Goal: Check status: Check status

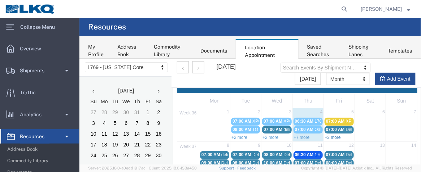
click at [332, 135] on link "+3 more" at bounding box center [332, 137] width 16 height 5
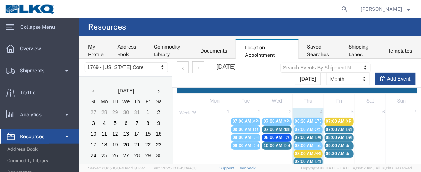
drag, startPoint x: 267, startPoint y: 94, endPoint x: 376, endPoint y: 26, distance: 128.4
click at [376, 26] on agx-page-header "Resources" at bounding box center [249, 27] width 341 height 18
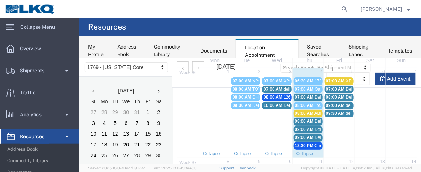
scroll to position [47, 0]
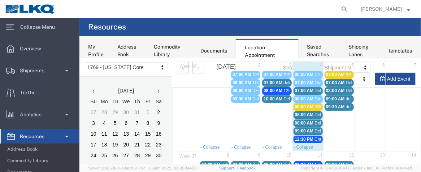
click at [333, 104] on div "09:30 AM delivery 56701693" at bounding box center [338, 106] width 26 height 5
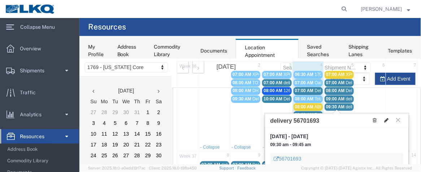
click at [385, 119] on icon at bounding box center [386, 120] width 4 height 5
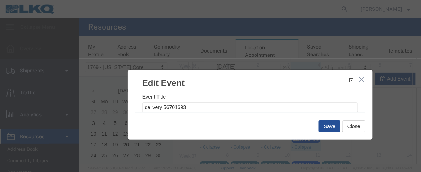
select select
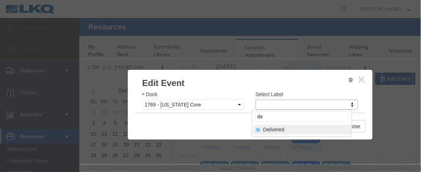
type input "de"
select select "40"
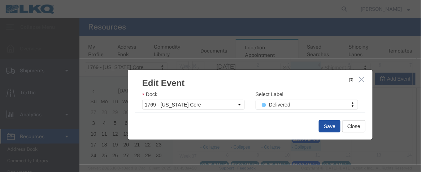
click at [325, 127] on button "Save" at bounding box center [329, 126] width 22 height 12
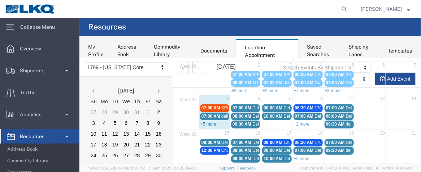
click at [206, 124] on link "+5 more" at bounding box center [208, 124] width 16 height 5
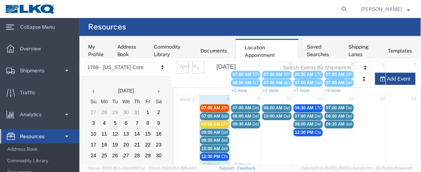
click at [221, 124] on span "DHE=1" at bounding box center [228, 124] width 14 height 5
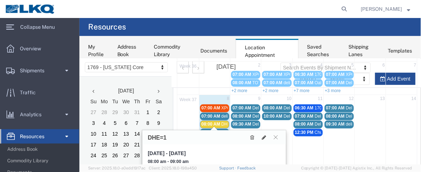
click at [238, 27] on agx-page-header "Resources" at bounding box center [249, 27] width 341 height 18
click at [276, 137] on icon at bounding box center [275, 137] width 4 height 4
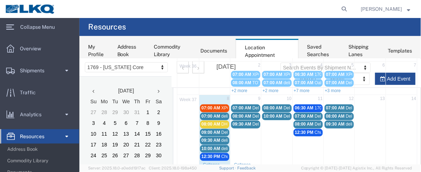
click at [222, 114] on span "delivery 56690853" at bounding box center [238, 116] width 35 height 5
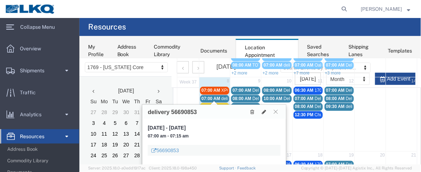
scroll to position [67, 0]
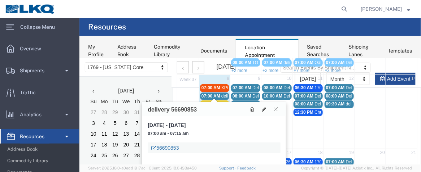
click at [178, 147] on link "56690853" at bounding box center [164, 147] width 27 height 7
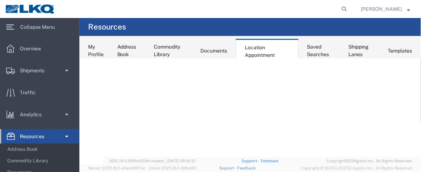
scroll to position [0, 0]
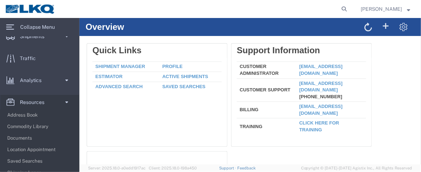
scroll to position [39, 0]
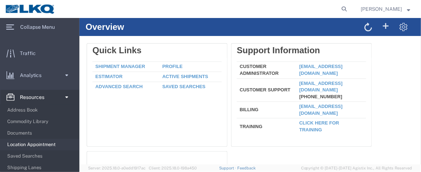
click at [48, 143] on span "Location Appointment" at bounding box center [40, 145] width 67 height 14
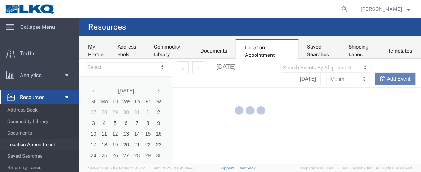
select select "28716"
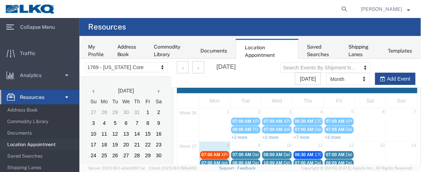
click at [217, 161] on span "07:00 AM" at bounding box center [210, 163] width 19 height 5
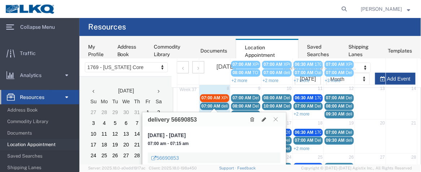
scroll to position [57, 0]
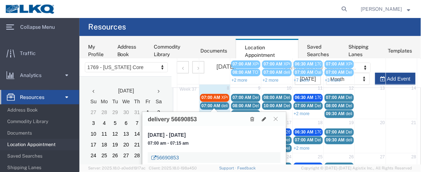
click at [170, 158] on link "56690853" at bounding box center [164, 157] width 27 height 7
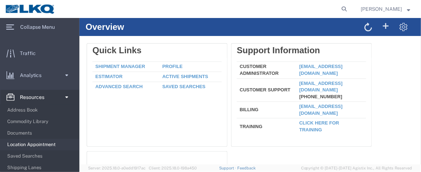
click at [43, 147] on span "Location Appointment" at bounding box center [40, 145] width 67 height 14
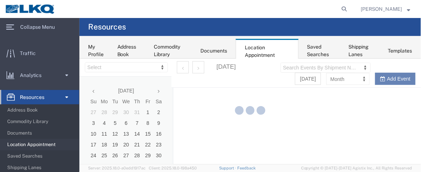
select select "28716"
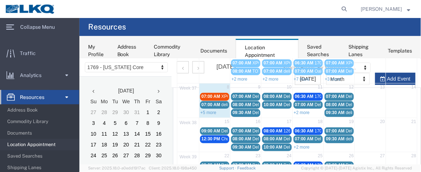
scroll to position [64, 0]
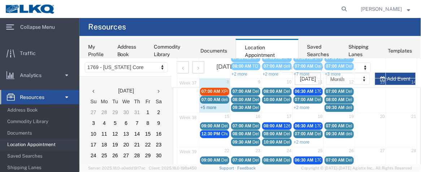
click at [200, 105] on link "+5 more" at bounding box center [208, 107] width 16 height 5
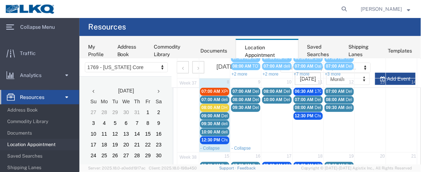
click at [211, 115] on span "09:00 AM" at bounding box center [210, 115] width 19 height 5
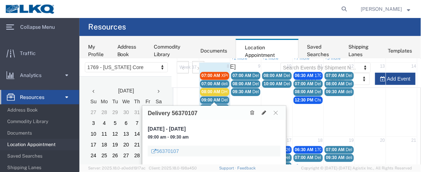
scroll to position [82, 0]
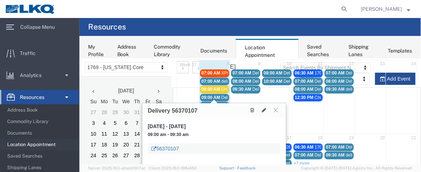
click at [177, 149] on link "56370107" at bounding box center [164, 148] width 27 height 7
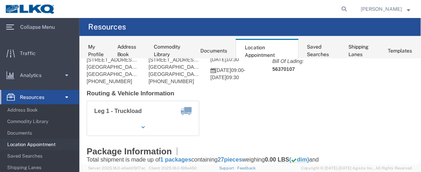
scroll to position [47, 0]
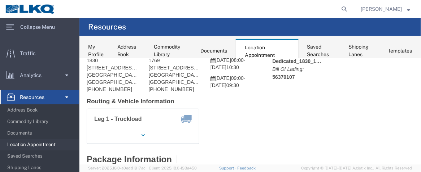
click at [51, 145] on span "Location Appointment" at bounding box center [40, 145] width 67 height 14
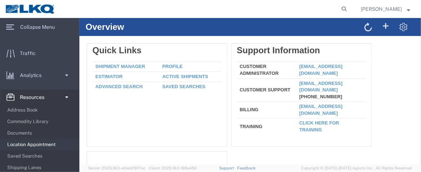
click at [52, 145] on span "Location Appointment" at bounding box center [40, 145] width 67 height 14
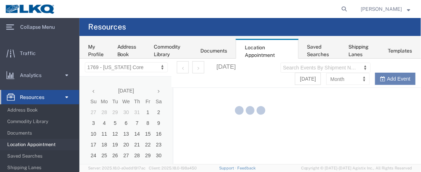
select select "28716"
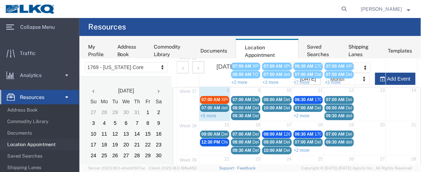
scroll to position [56, 0]
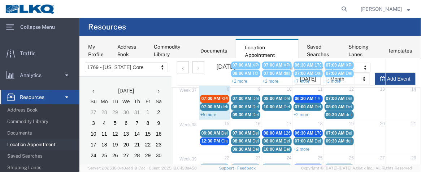
click at [202, 112] on link "+5 more" at bounding box center [208, 114] width 16 height 5
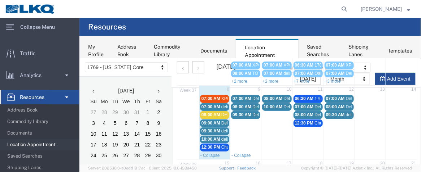
click at [208, 128] on span "09:30 AM" at bounding box center [210, 130] width 19 height 5
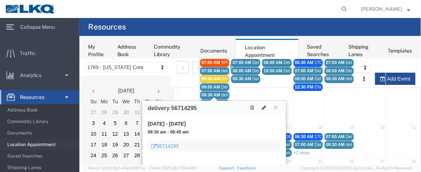
scroll to position [104, 0]
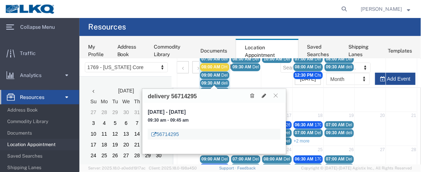
click at [173, 134] on link "56714295" at bounding box center [164, 134] width 27 height 7
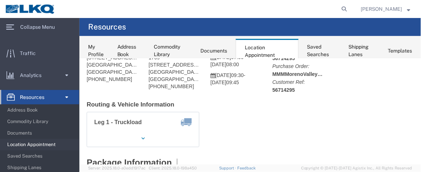
scroll to position [45, 0]
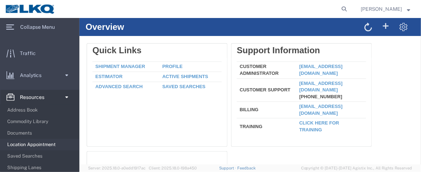
click at [43, 144] on span "Location Appointment" at bounding box center [40, 145] width 67 height 14
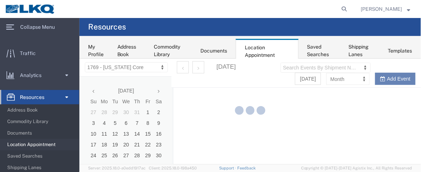
select select "28716"
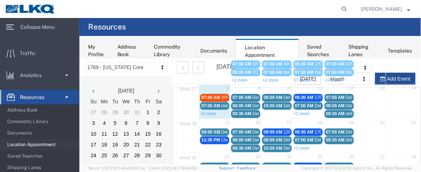
scroll to position [58, 0]
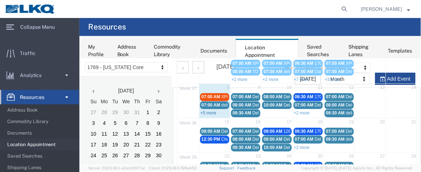
click at [213, 110] on link "+5 more" at bounding box center [208, 112] width 16 height 5
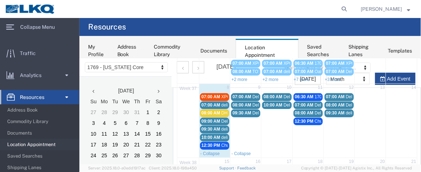
click at [211, 135] on span "10:00 AM" at bounding box center [210, 137] width 19 height 5
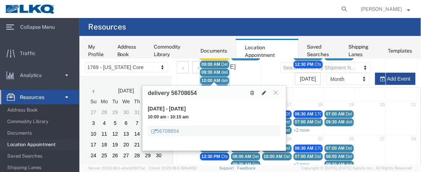
scroll to position [118, 0]
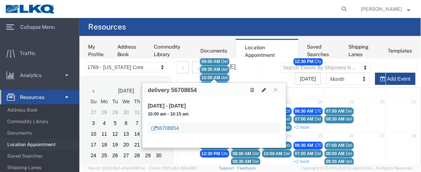
click at [177, 128] on link "56708654" at bounding box center [164, 127] width 27 height 7
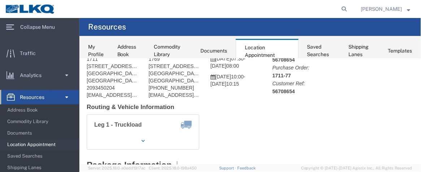
scroll to position [45, 0]
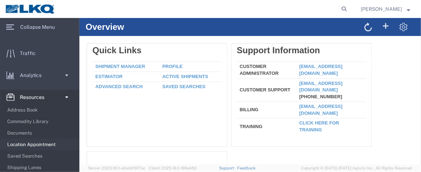
click at [41, 145] on span "Location Appointment" at bounding box center [40, 145] width 67 height 14
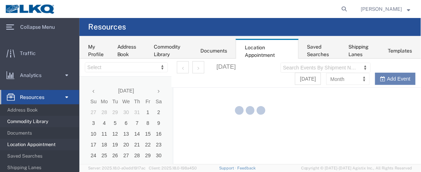
select select "28716"
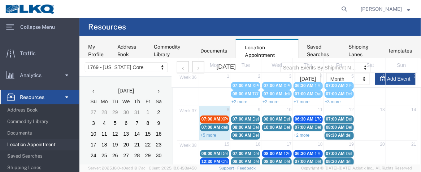
scroll to position [39, 0]
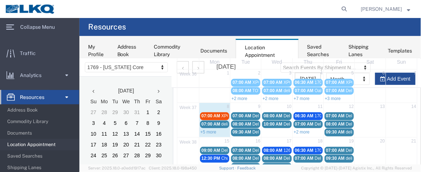
click at [252, 113] on span "Delivery 56383299" at bounding box center [270, 115] width 36 height 5
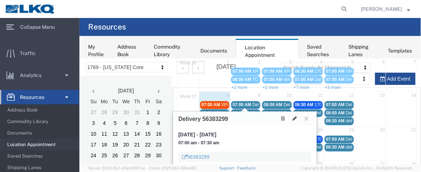
scroll to position [60, 0]
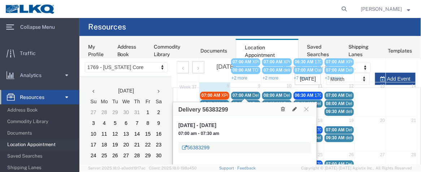
click at [206, 146] on link "56383299" at bounding box center [195, 147] width 27 height 7
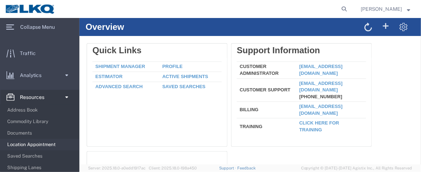
click at [51, 146] on span "Location Appointment" at bounding box center [40, 145] width 67 height 14
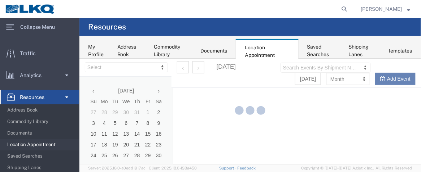
select select "28716"
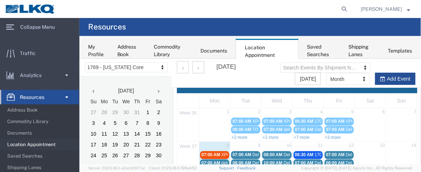
click at [252, 161] on span "Delivery 56383296" at bounding box center [270, 163] width 36 height 5
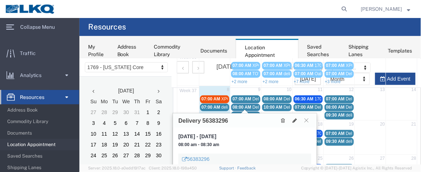
scroll to position [57, 0]
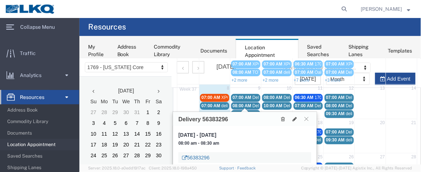
click at [201, 159] on link "56383296" at bounding box center [195, 157] width 27 height 7
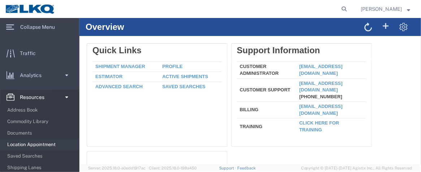
click at [49, 145] on span "Location Appointment" at bounding box center [40, 145] width 67 height 14
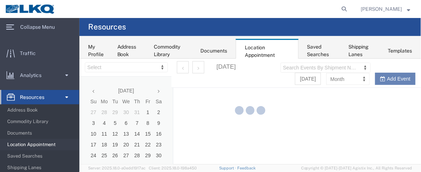
select select "28716"
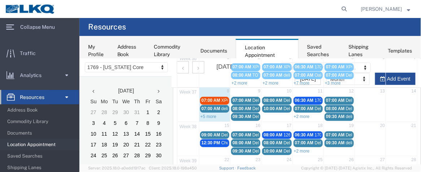
scroll to position [66, 0]
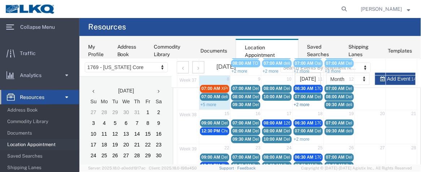
click at [300, 102] on link "+2 more" at bounding box center [301, 104] width 16 height 5
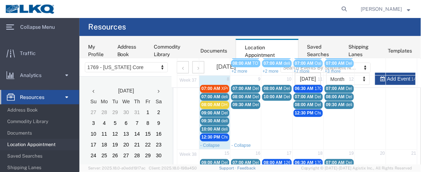
click at [339, 97] on span "08:00 AM" at bounding box center [334, 96] width 19 height 5
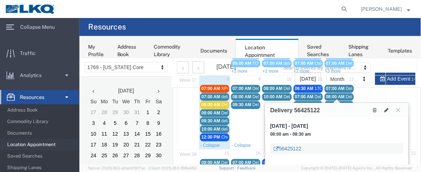
click at [300, 149] on link "56425122" at bounding box center [287, 148] width 27 height 7
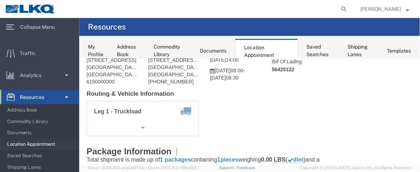
scroll to position [48, 0]
